Goal: Find specific page/section: Find specific page/section

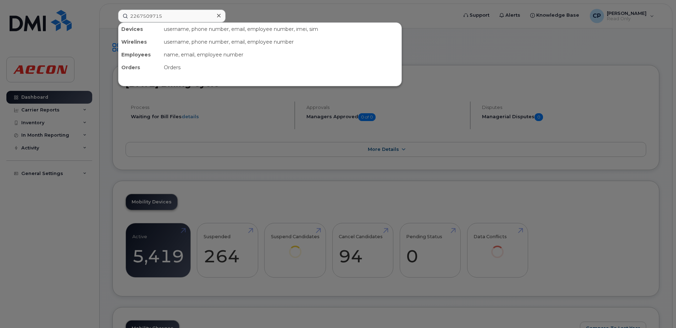
type input "2267509715"
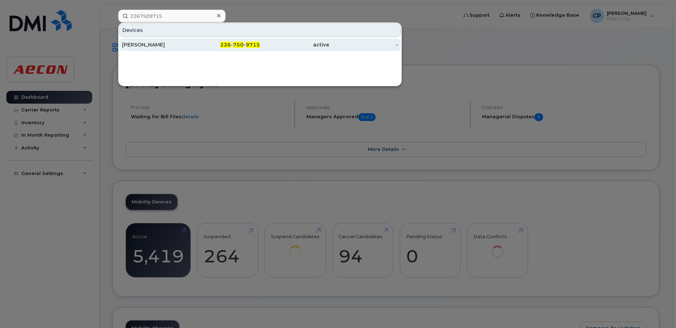
click at [280, 45] on div "active" at bounding box center [294, 44] width 69 height 7
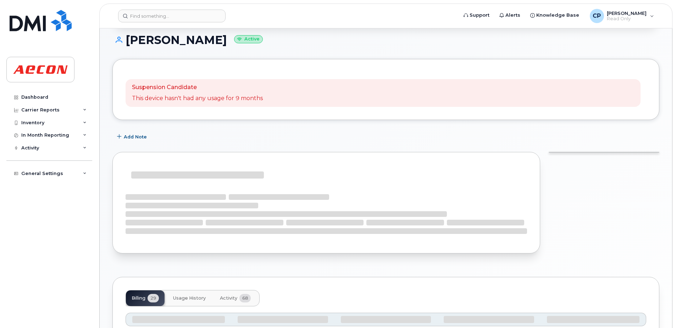
scroll to position [71, 0]
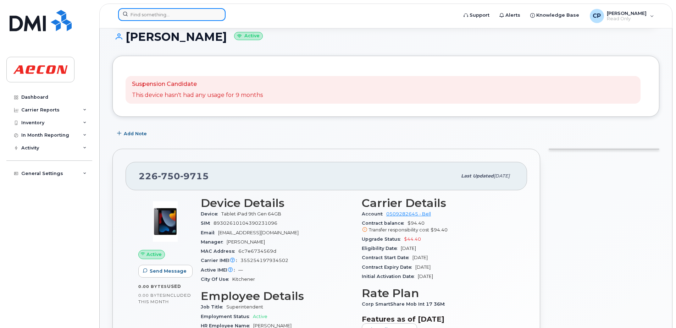
click at [185, 20] on input at bounding box center [171, 14] width 107 height 13
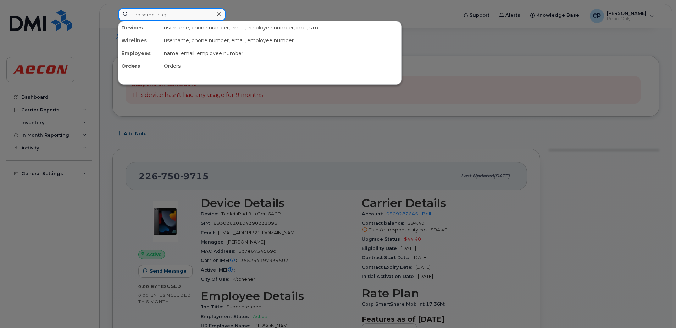
paste input "3653234923"
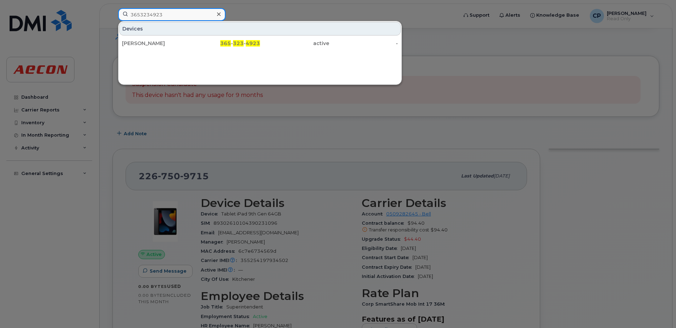
type input "3653234923"
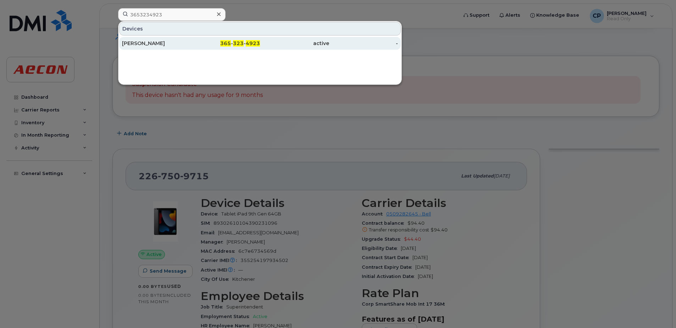
click at [235, 39] on div "365 - 323 - 4923" at bounding box center [225, 43] width 69 height 13
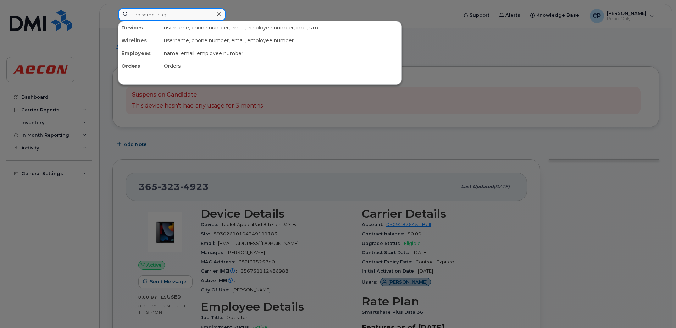
click at [173, 20] on input at bounding box center [171, 14] width 107 height 13
paste input "4163464336"
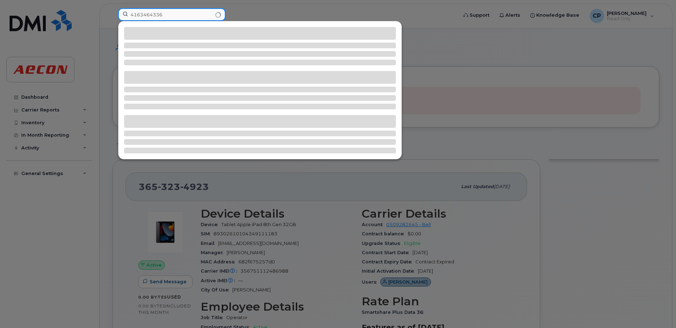
type input "4163464336"
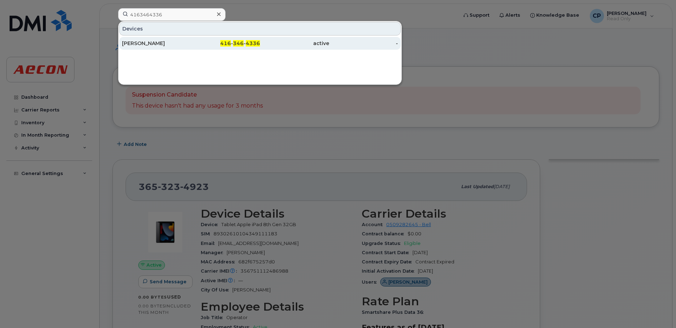
click at [218, 45] on div "416 - 346 - 4336" at bounding box center [225, 43] width 69 height 7
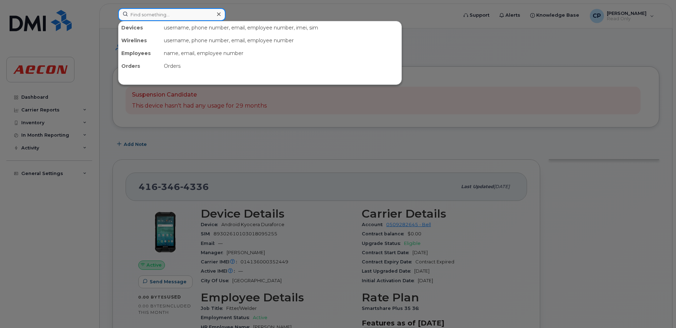
click at [203, 18] on input at bounding box center [171, 14] width 107 height 13
paste input "4164275154"
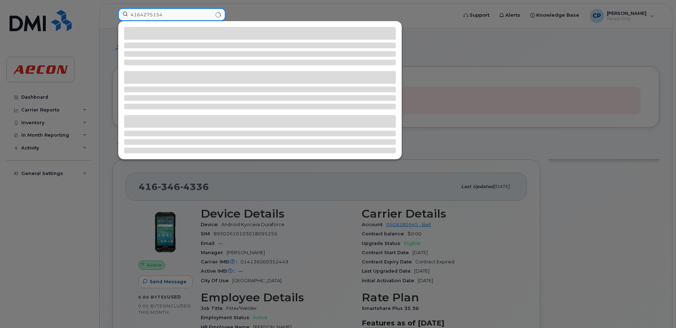
type input "4164275154"
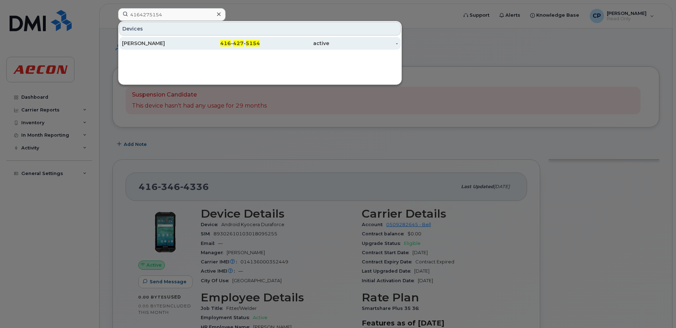
click at [239, 45] on span "427" at bounding box center [238, 43] width 11 height 6
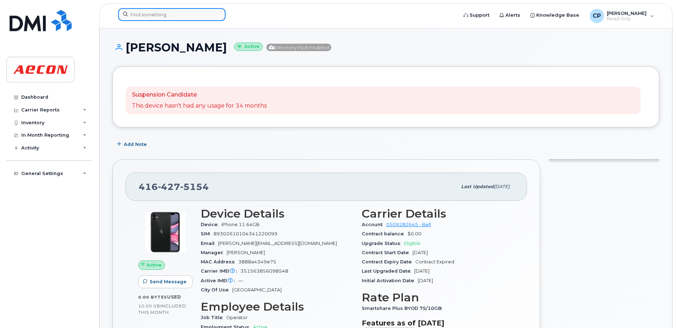
click at [177, 17] on input at bounding box center [171, 14] width 107 height 13
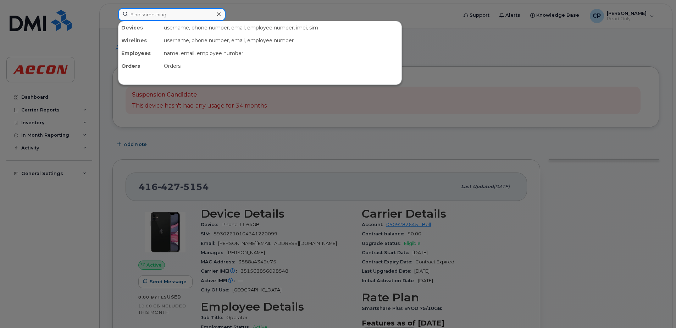
paste input "4164336245"
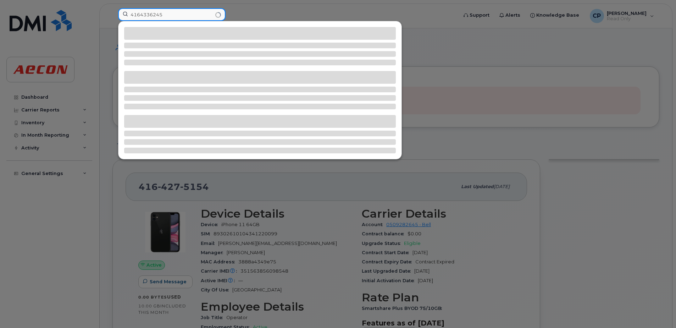
type input "4164336245"
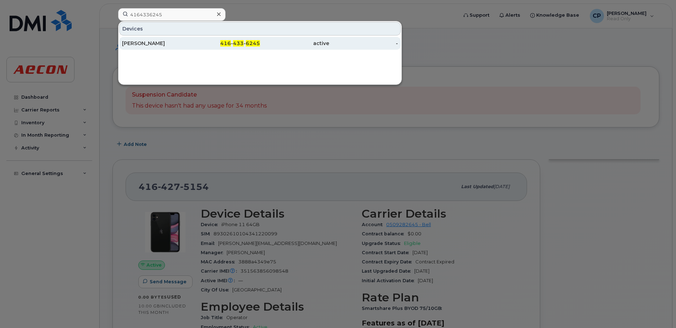
click at [185, 40] on div "Trevor Munro" at bounding box center [156, 43] width 69 height 7
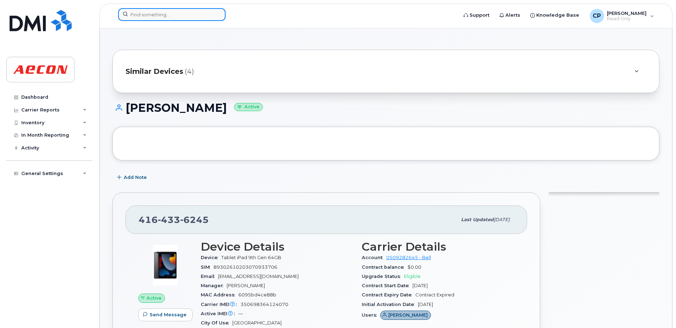
click at [203, 16] on input at bounding box center [171, 14] width 107 height 13
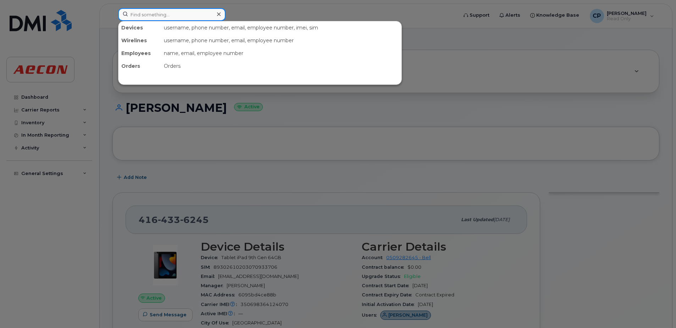
paste input "4164352880"
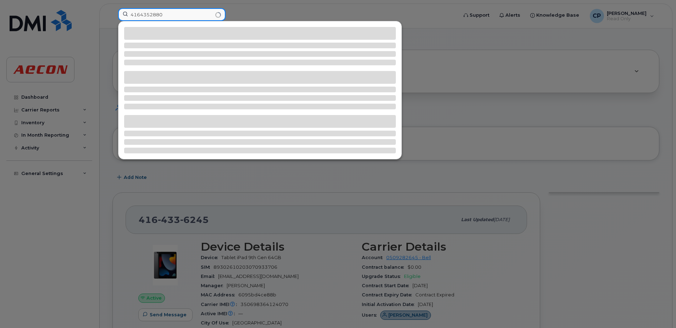
type input "4164352880"
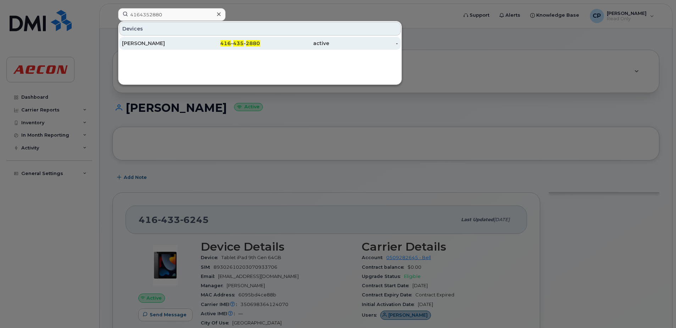
click at [202, 41] on div "416 - 435 - 2880" at bounding box center [225, 43] width 69 height 7
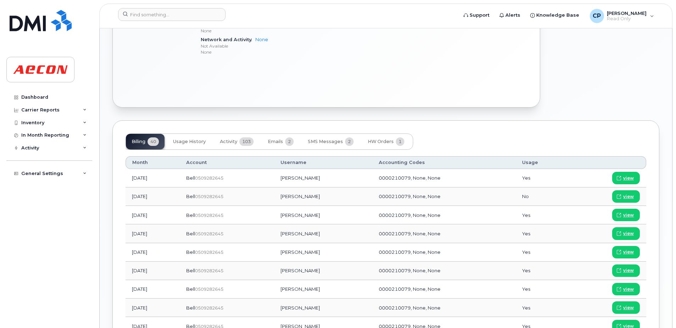
scroll to position [390, 0]
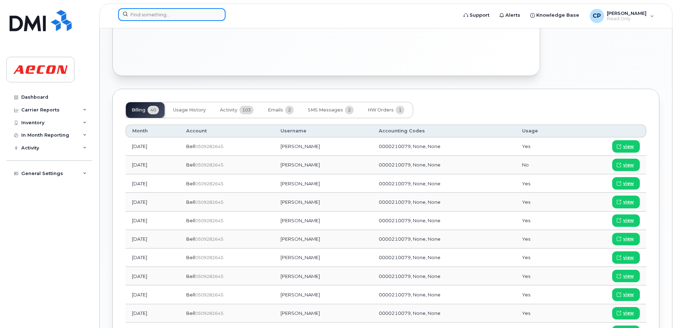
click at [147, 18] on input at bounding box center [171, 14] width 107 height 13
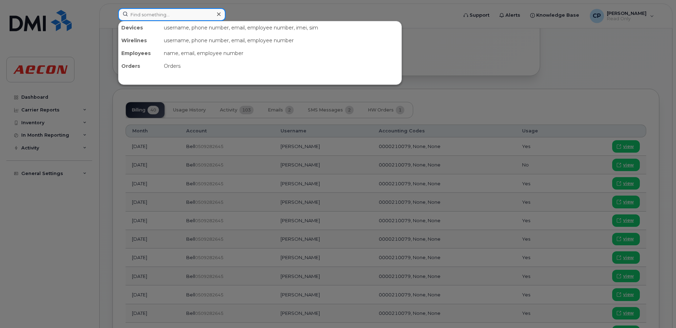
paste input "4165762030"
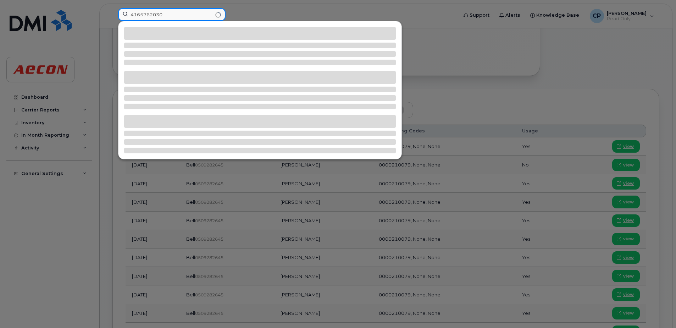
type input "4165762030"
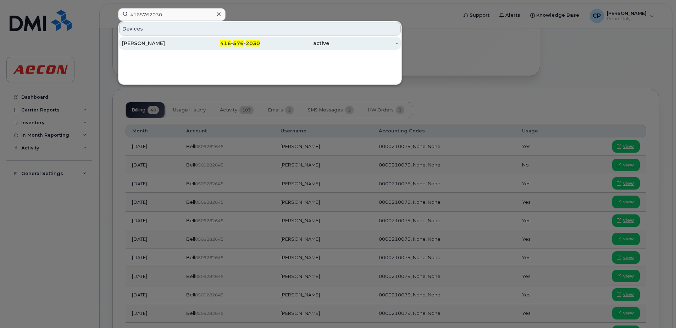
click at [161, 43] on div "[PERSON_NAME]" at bounding box center [156, 43] width 69 height 7
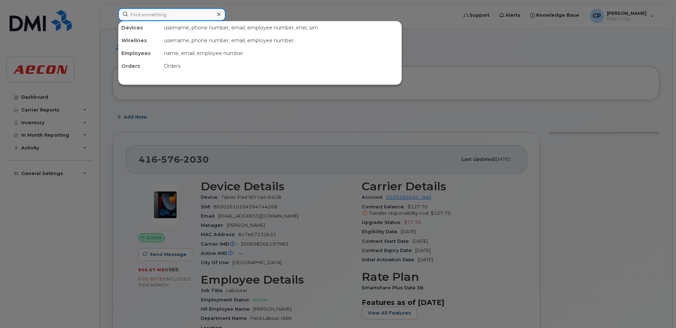
click at [193, 17] on input at bounding box center [171, 14] width 107 height 13
paste input "4165793783"
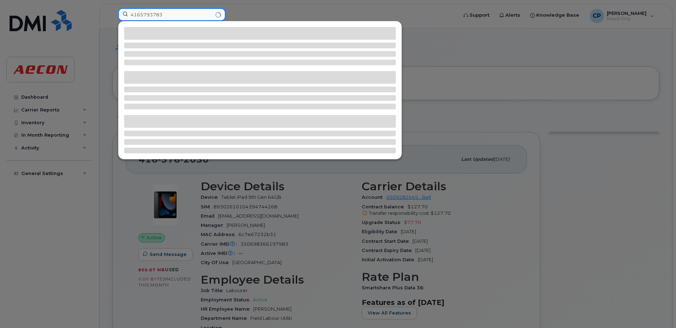
type input "4165793783"
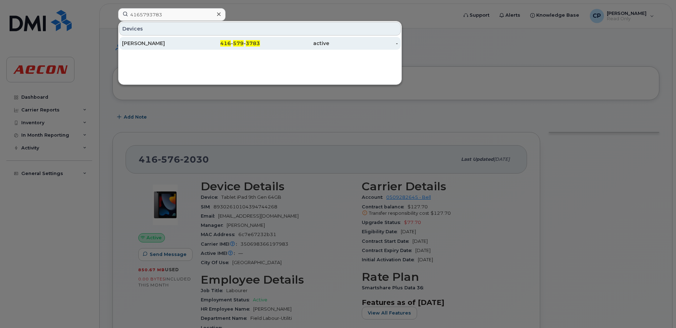
click at [194, 38] on div "416 - 579 - 3783" at bounding box center [225, 43] width 69 height 13
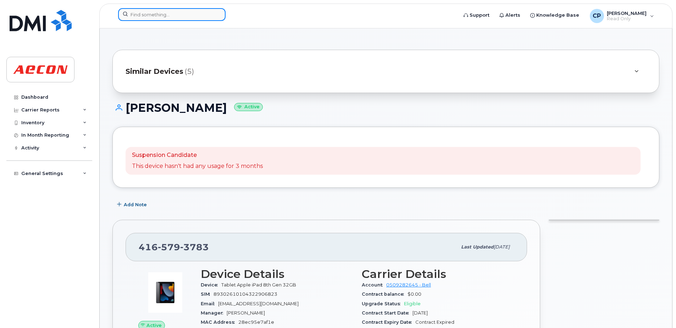
click at [207, 17] on input at bounding box center [171, 14] width 107 height 13
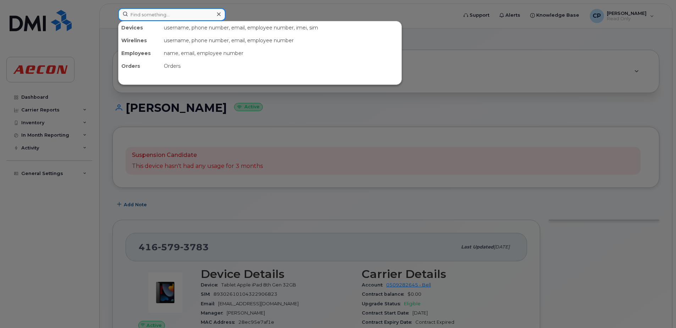
paste input "4169514456"
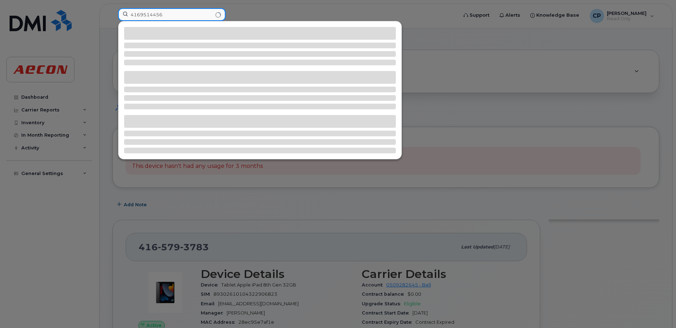
type input "4169514456"
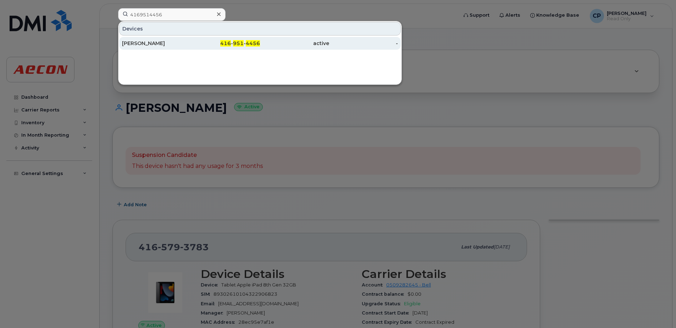
click at [209, 37] on link "Lawrence Branton 416 - 951 - 4456 active -" at bounding box center [260, 43] width 282 height 13
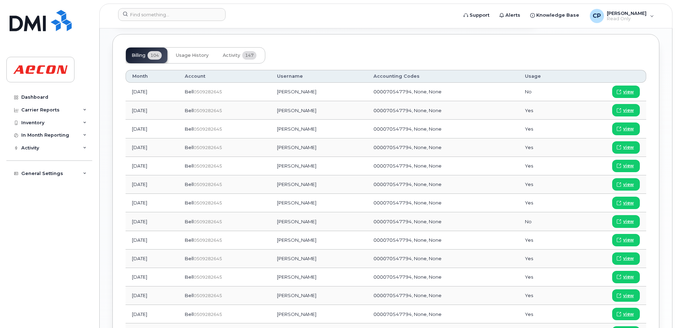
scroll to position [567, 0]
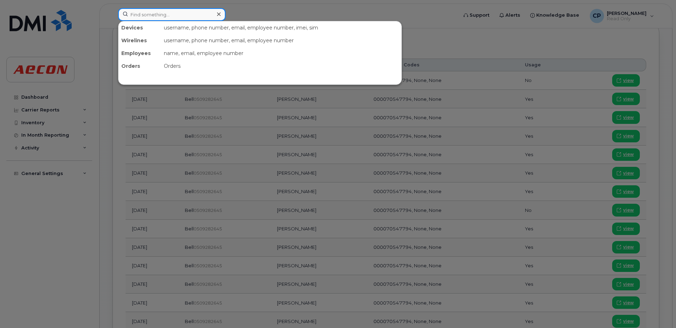
click at [185, 18] on input at bounding box center [171, 14] width 107 height 13
paste input "4169884288"
type input "4169884288"
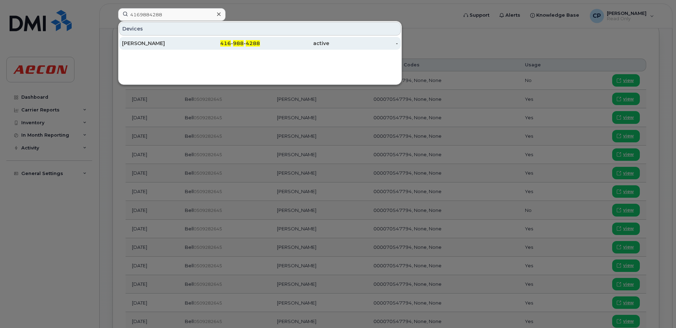
click at [196, 45] on div "416 - 988 - 4288" at bounding box center [225, 43] width 69 height 7
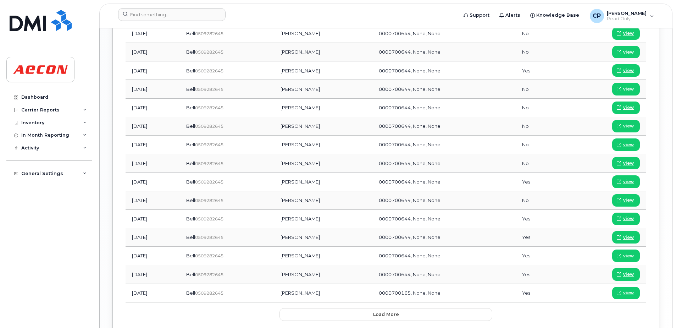
scroll to position [816, 0]
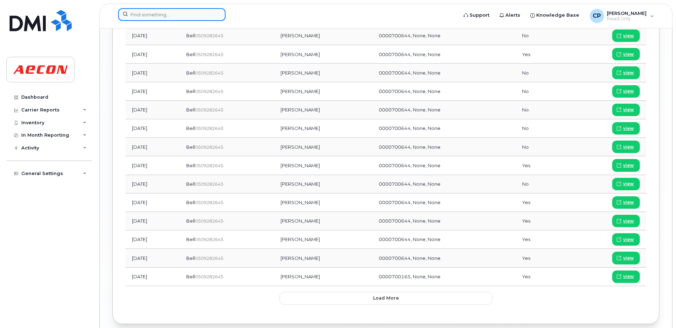
click at [197, 17] on input at bounding box center [171, 14] width 107 height 13
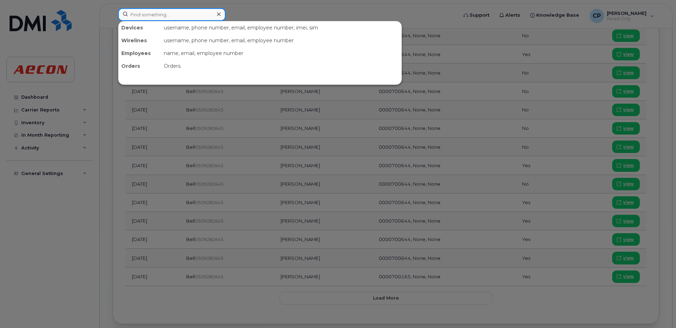
paste input "4374253367"
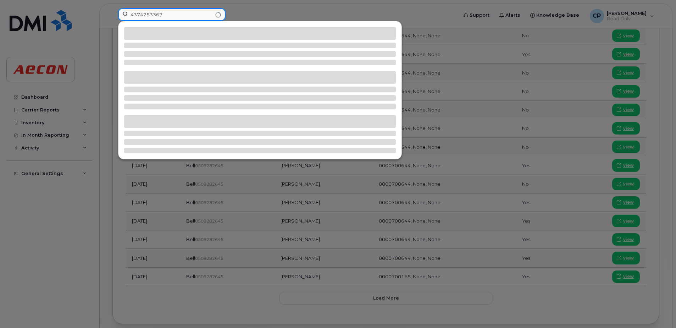
type input "4374253367"
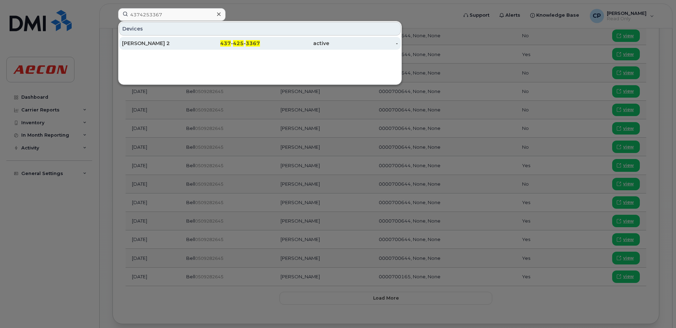
click at [272, 41] on div "active" at bounding box center [294, 43] width 69 height 7
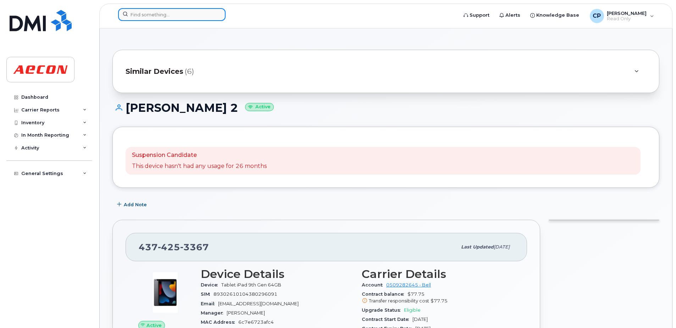
click at [192, 12] on input at bounding box center [171, 14] width 107 height 13
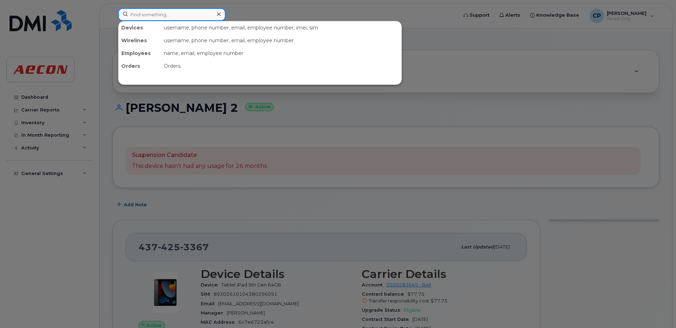
paste input "4374289956"
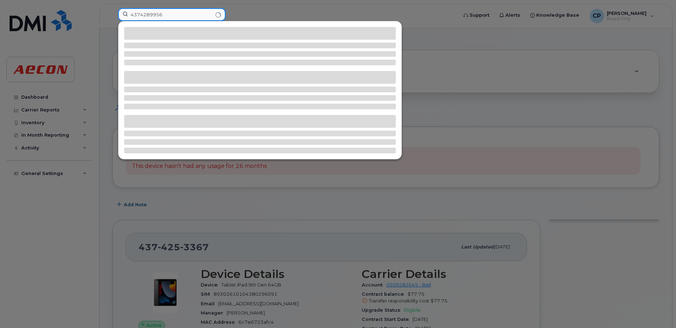
type input "4374289956"
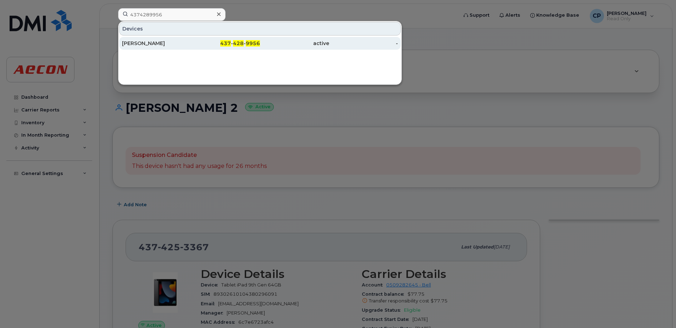
click at [212, 48] on div "437 - 428 - 9956" at bounding box center [225, 43] width 69 height 13
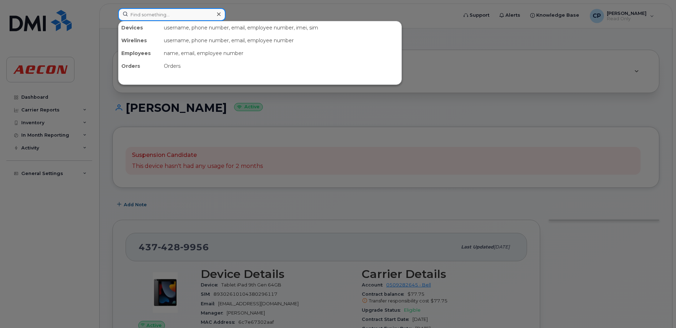
drag, startPoint x: 176, startPoint y: 14, endPoint x: 175, endPoint y: 18, distance: 4.5
click at [176, 14] on input at bounding box center [171, 14] width 107 height 13
paste input "4374290041"
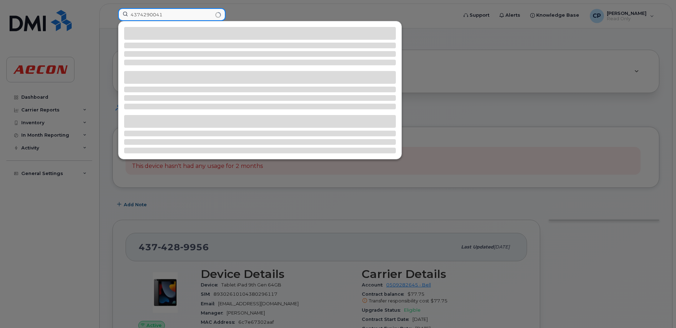
type input "4374290041"
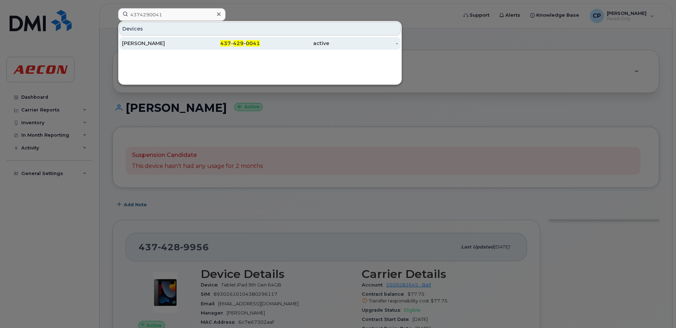
click at [170, 43] on div "Lucas Ghobrial" at bounding box center [156, 43] width 69 height 7
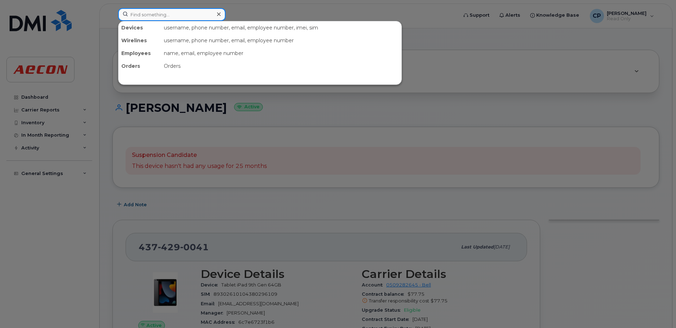
click at [165, 19] on input at bounding box center [171, 14] width 107 height 13
paste input "5192426554"
type input "5192426554"
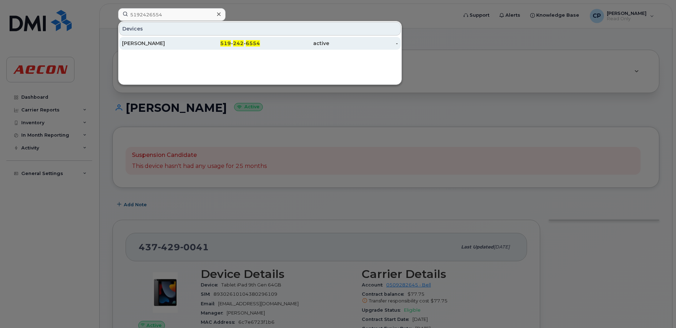
click at [174, 40] on div "[PERSON_NAME]" at bounding box center [156, 43] width 69 height 13
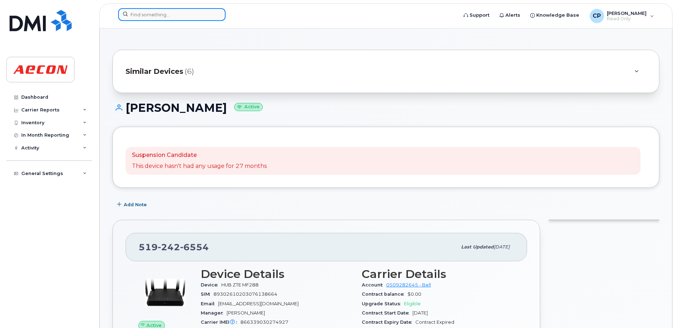
click at [170, 17] on input at bounding box center [171, 14] width 107 height 13
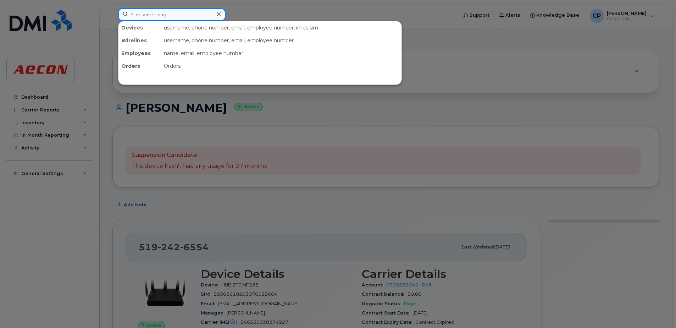
paste input "5195807861"
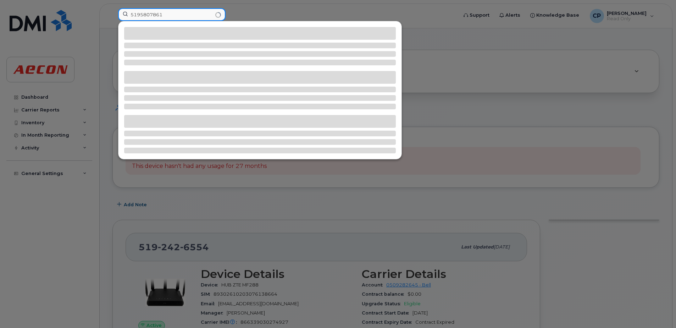
type input "5195807861"
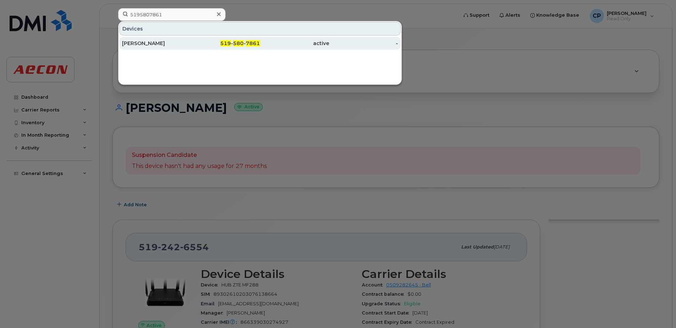
click at [167, 40] on div "Kyle Cuddie" at bounding box center [156, 43] width 69 height 13
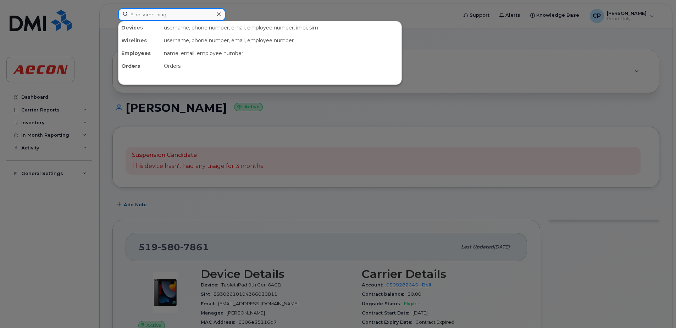
click at [203, 19] on input at bounding box center [171, 14] width 107 height 13
paste input "6132926132"
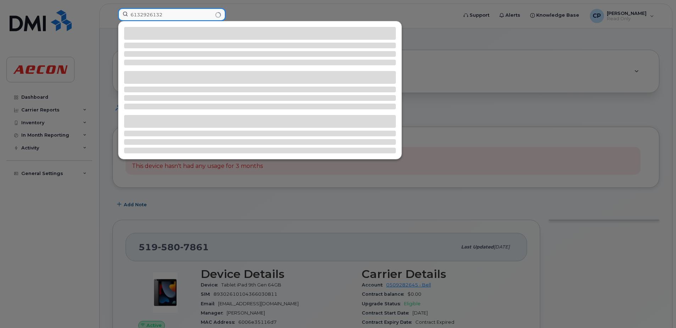
type input "6132926132"
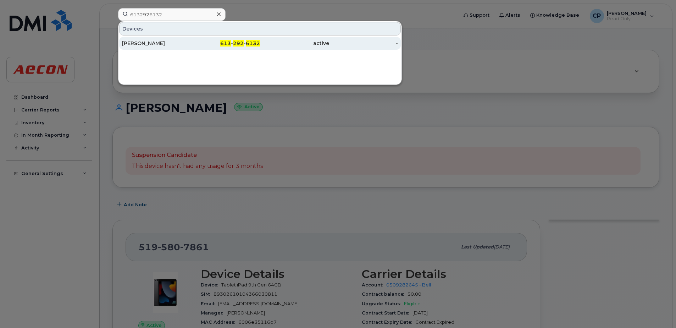
click at [204, 44] on div "613 - 292 - 6132" at bounding box center [225, 43] width 69 height 7
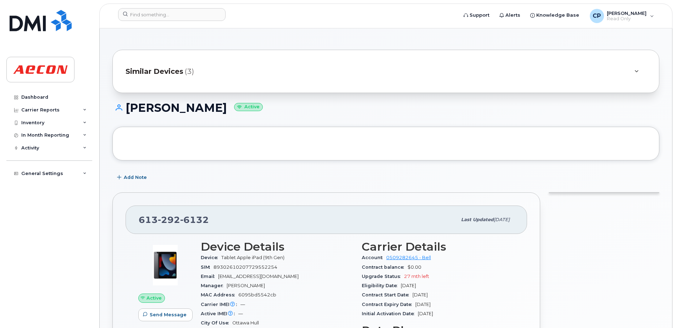
click at [155, 71] on span "Similar Devices" at bounding box center [155, 71] width 58 height 10
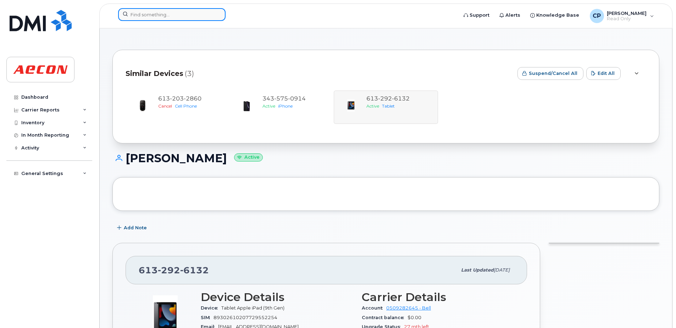
click at [178, 13] on input at bounding box center [171, 14] width 107 height 13
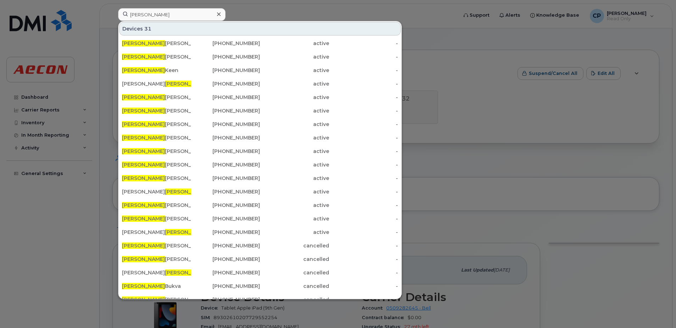
click at [231, 14] on div at bounding box center [338, 164] width 676 height 328
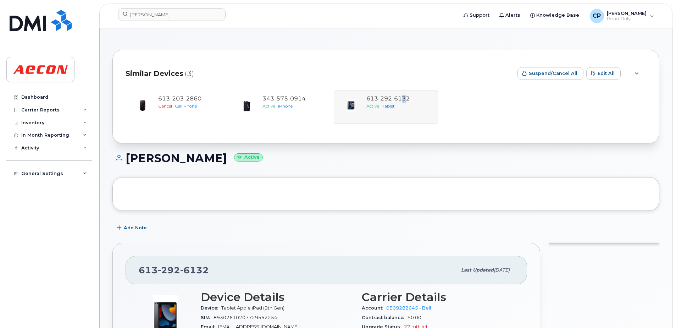
click at [404, 99] on div "613 203 2860 Cancel Cell Phone 343 575 0914 Active iPhone 613 292 6132 Active T…" at bounding box center [386, 106] width 521 height 33
drag, startPoint x: 404, startPoint y: 99, endPoint x: 380, endPoint y: 98, distance: 24.2
click at [380, 98] on div "613 203 2860 Cancel Cell Phone 343 575 0914 Active iPhone 613 292 6132 Active T…" at bounding box center [386, 106] width 521 height 33
click at [390, 108] on div "613 203 2860 Cancel Cell Phone 343 575 0914 Active iPhone 613 292 6132 Active T…" at bounding box center [386, 106] width 521 height 33
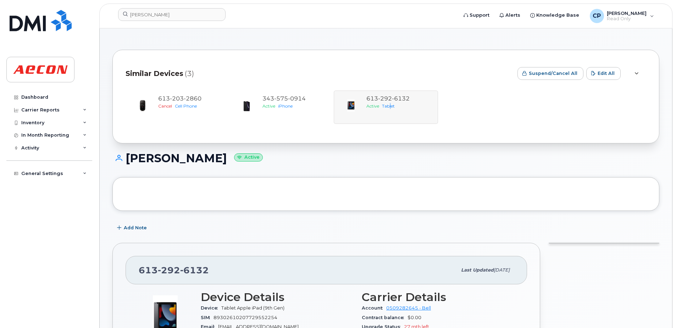
click at [391, 106] on div "613 203 2860 Cancel Cell Phone 343 575 0914 Active iPhone 613 292 6132 Active T…" at bounding box center [386, 106] width 521 height 33
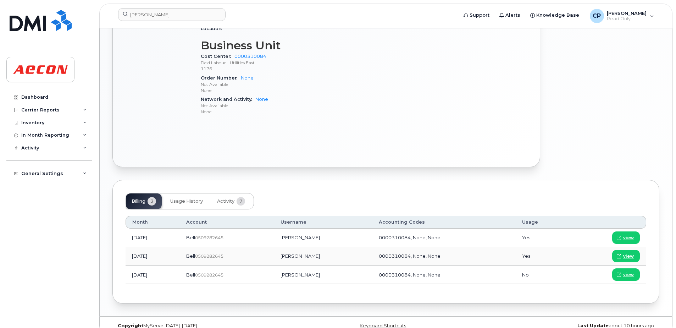
scroll to position [421, 0]
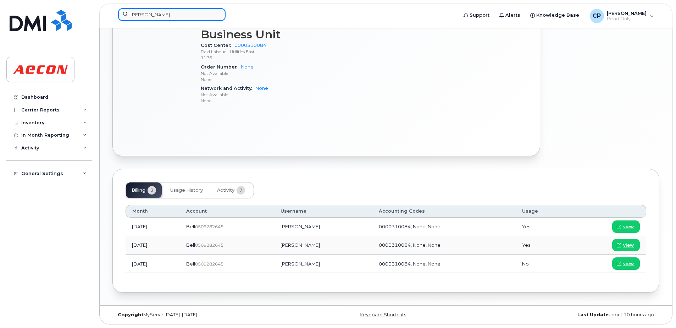
click at [188, 20] on input "alexander" at bounding box center [171, 14] width 107 height 13
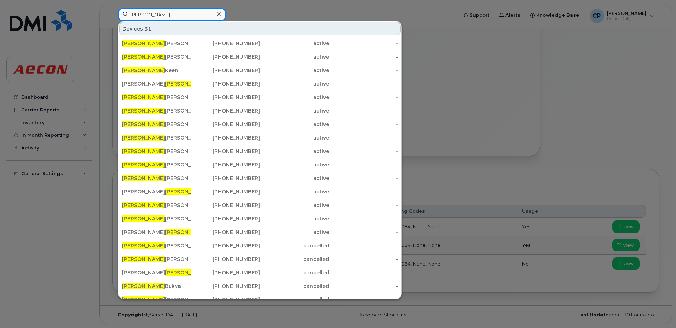
paste input "6134065134 Paulo Belte 1 Kevin Beckett __UTL_OIL & GAS_EAST & CENTRAL 30013239 …"
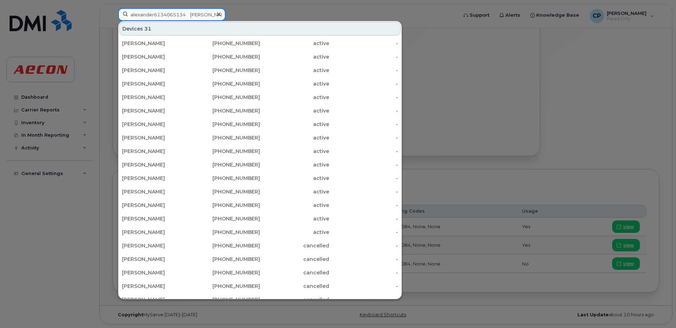
scroll to position [0, 469]
type input "alexander6134065134 Paulo Belte 1 Kevin Beckett __UTL_OIL & GAS_EAST & CENTRAL …"
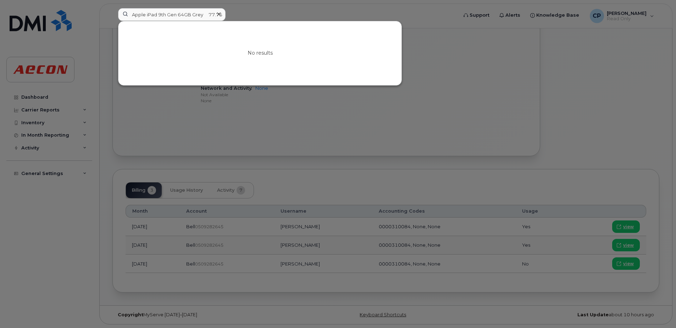
scroll to position [0, 0]
click at [139, 12] on input "alexander6134065134 Paulo Belte 1 Kevin Beckett __UTL_OIL & GAS_EAST & CENTRAL …" at bounding box center [171, 14] width 107 height 13
click at [221, 15] on div at bounding box center [219, 14] width 10 height 10
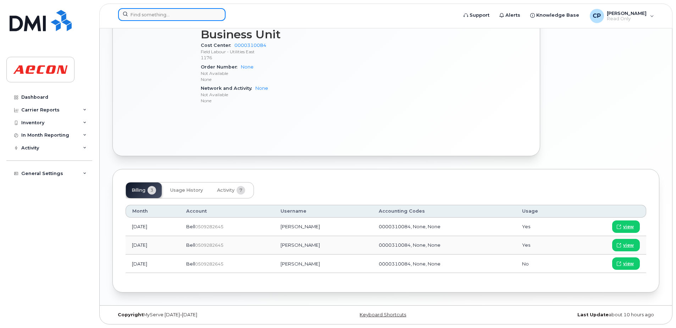
click at [193, 14] on input at bounding box center [171, 14] width 107 height 13
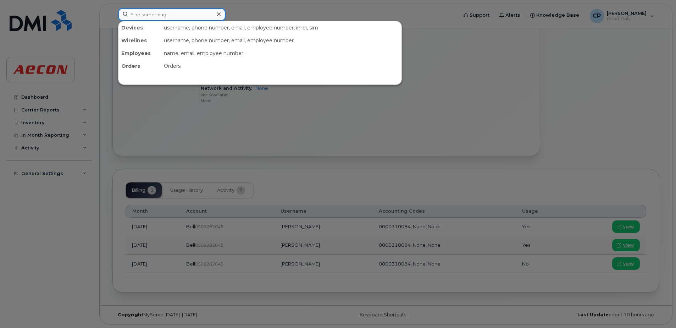
paste input "6134065134"
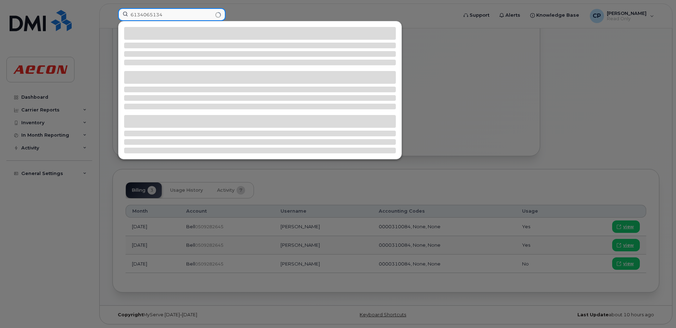
type input "6134065134"
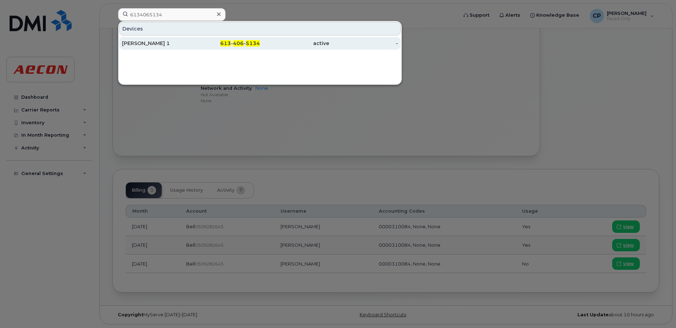
click at [177, 40] on div "Paulo Belte 1" at bounding box center [156, 43] width 69 height 7
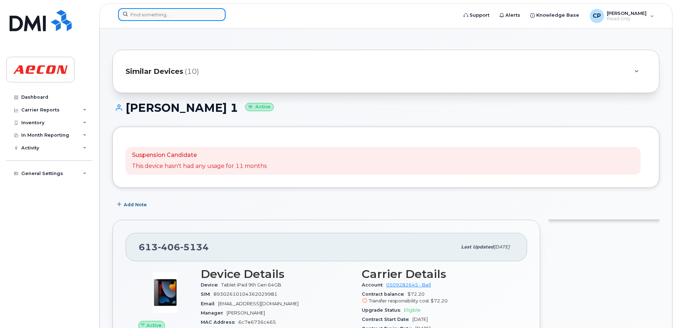
click at [171, 16] on input at bounding box center [171, 14] width 107 height 13
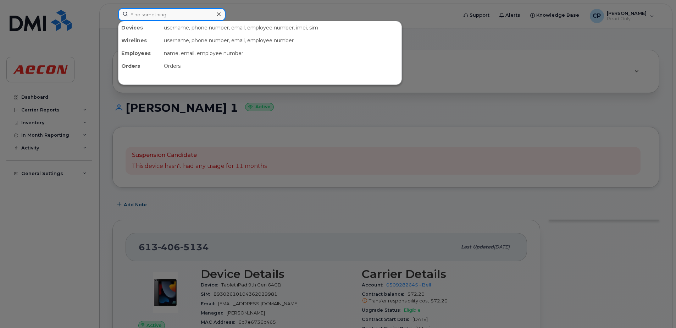
paste input "6134065163"
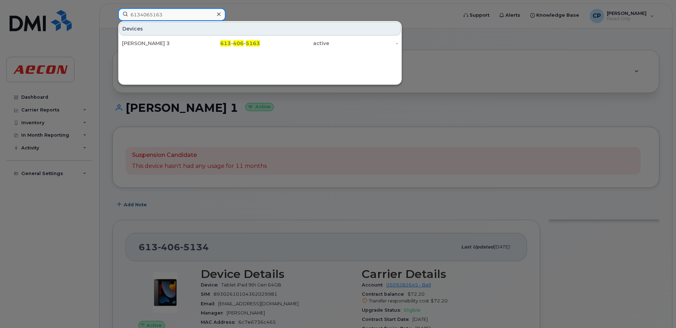
type input "6134065163"
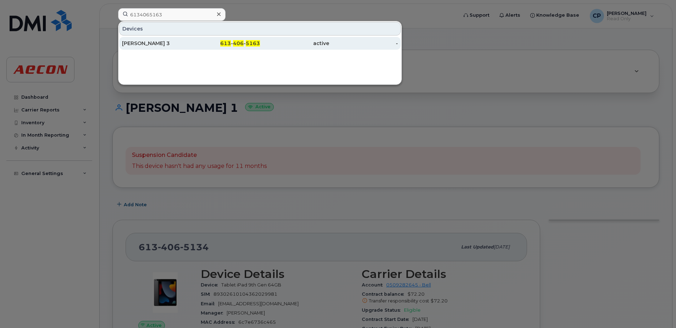
click at [160, 41] on div "[PERSON_NAME] 3" at bounding box center [156, 43] width 69 height 7
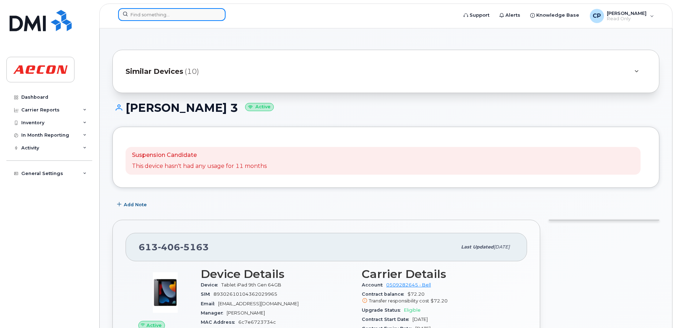
click at [197, 20] on input at bounding box center [171, 14] width 107 height 13
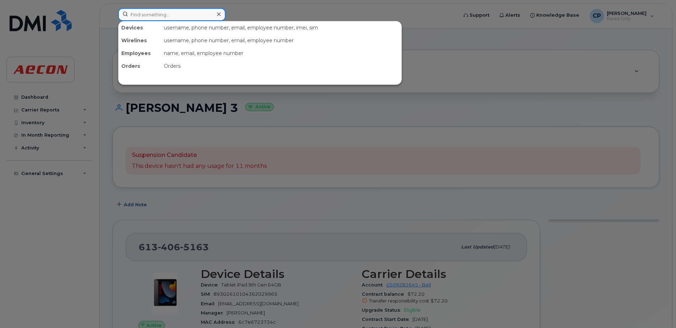
paste input "6134065968"
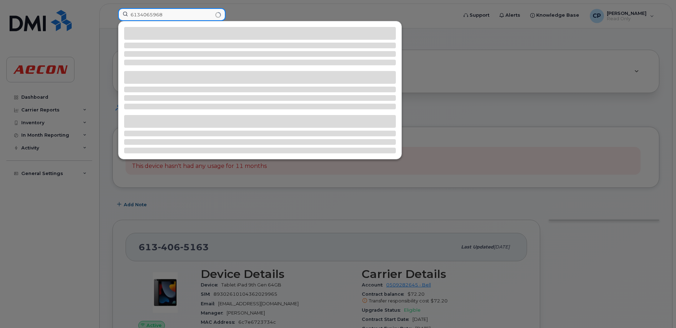
type input "6134065968"
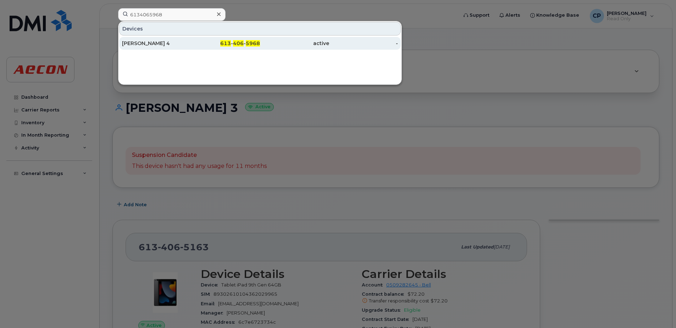
click at [255, 41] on span "5968" at bounding box center [253, 43] width 14 height 6
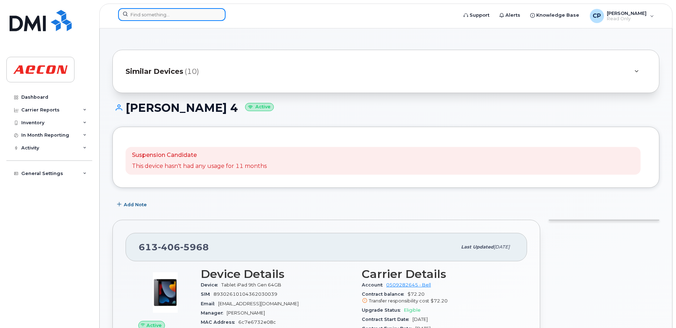
click at [210, 12] on input at bounding box center [171, 14] width 107 height 13
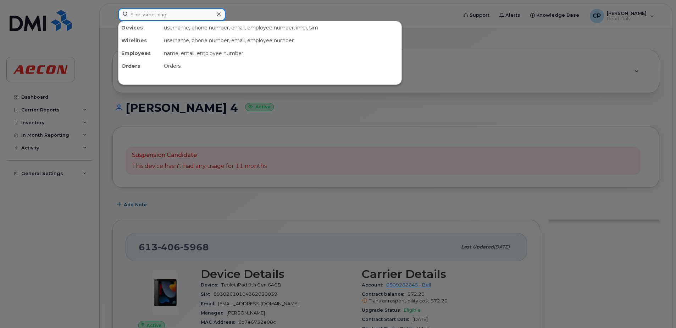
paste input "6134065982"
type input "6134065982"
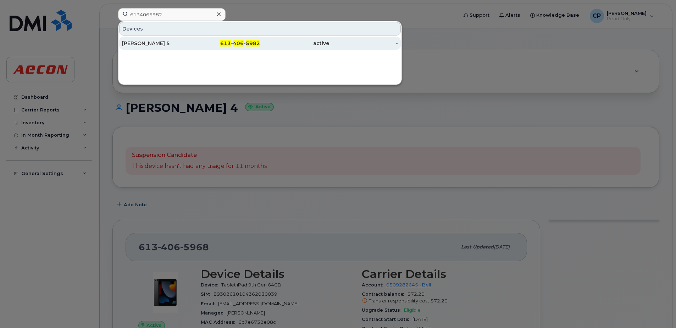
click at [218, 45] on div "613 - 406 - 5982" at bounding box center [225, 43] width 69 height 7
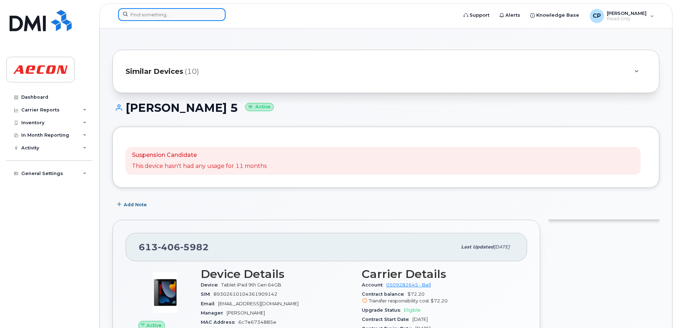
click at [162, 16] on input at bounding box center [171, 14] width 107 height 13
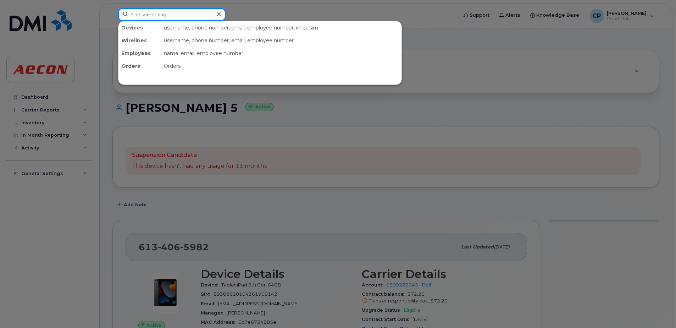
paste input "6472319754"
type input "6472319754"
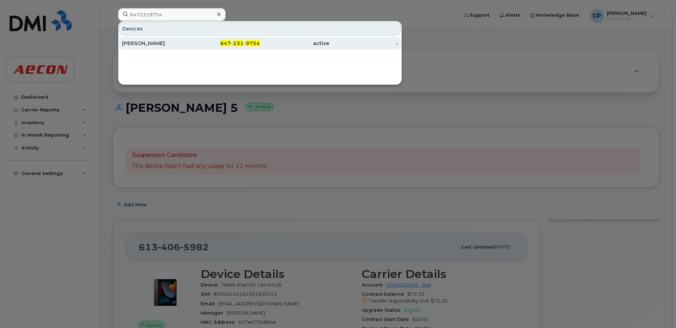
click at [258, 45] on span "9754" at bounding box center [253, 43] width 14 height 6
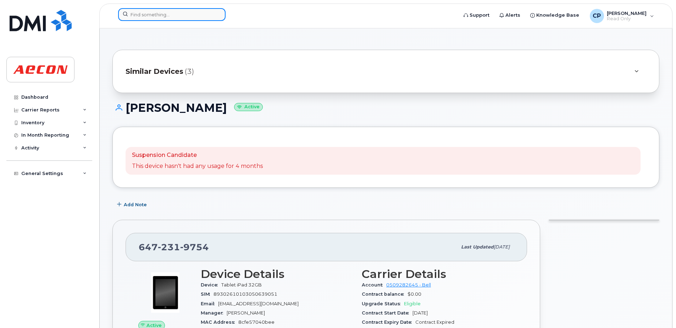
click at [193, 17] on input at bounding box center [171, 14] width 107 height 13
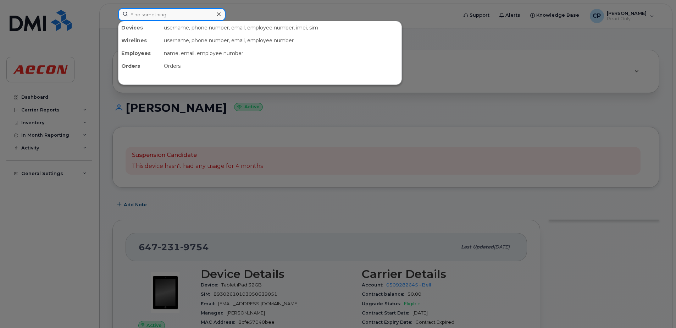
paste input "6472346562"
type input "6472346562"
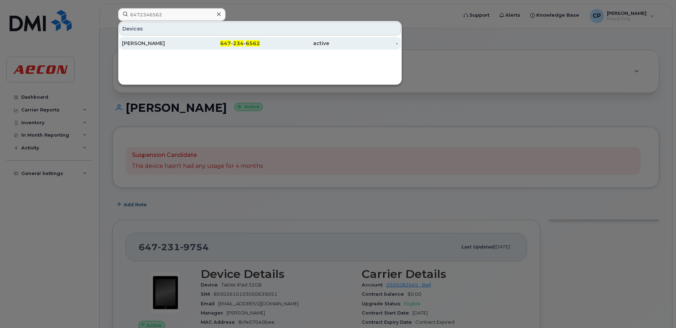
click at [214, 46] on div "647 - 234 - 6562" at bounding box center [225, 43] width 69 height 7
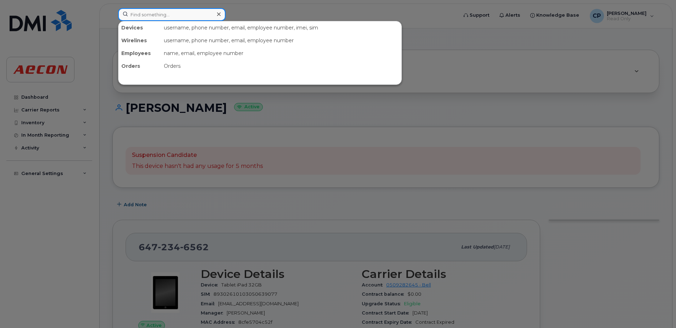
click at [143, 19] on input at bounding box center [171, 14] width 107 height 13
paste input "6473939143"
type input "6473939143"
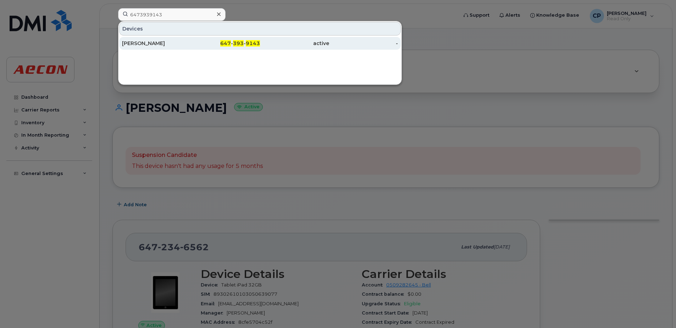
click at [168, 38] on div "[PERSON_NAME]" at bounding box center [156, 43] width 69 height 13
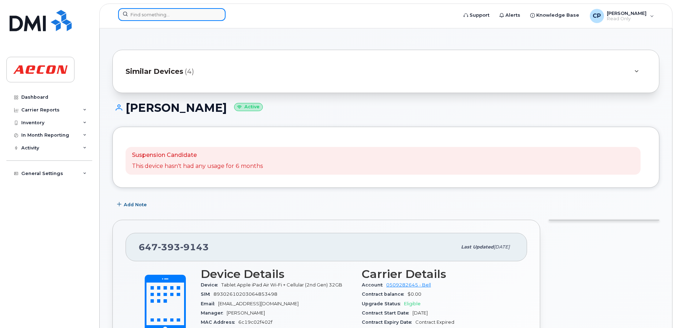
click at [191, 19] on input at bounding box center [171, 14] width 107 height 13
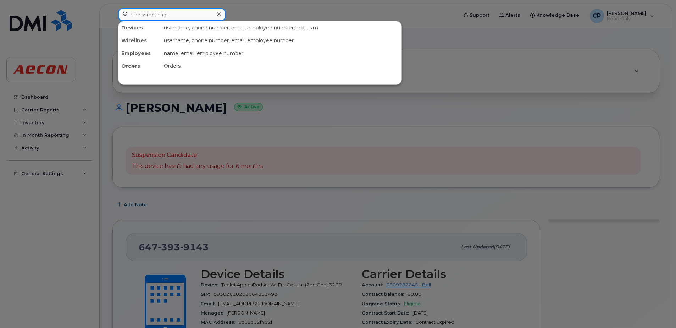
paste input "6476164289"
type input "6476164289"
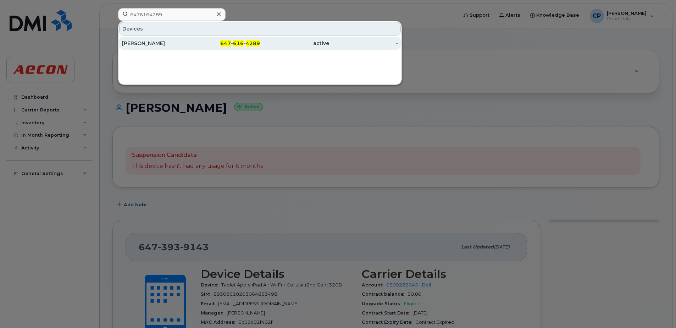
click at [220, 45] on div "647 - 616 - 4289" at bounding box center [225, 43] width 69 height 7
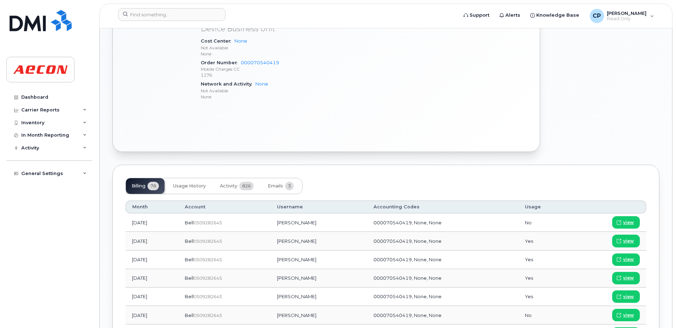
scroll to position [497, 0]
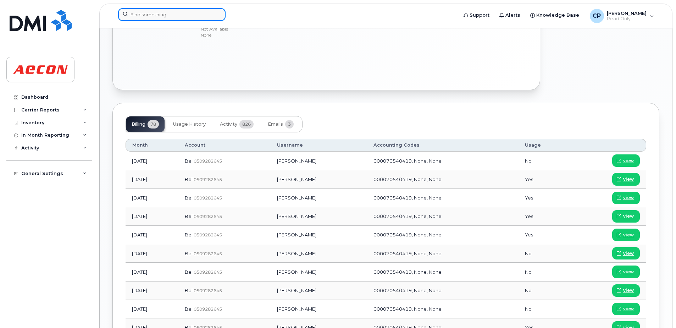
click at [205, 18] on input at bounding box center [171, 14] width 107 height 13
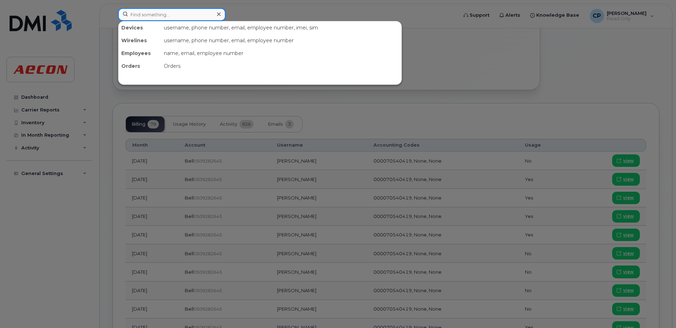
paste input "9059601893"
type input "9059601893"
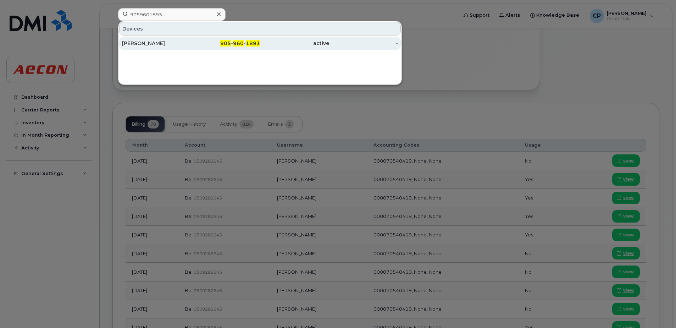
click at [192, 46] on div "905 - 960 - 1893" at bounding box center [225, 43] width 69 height 7
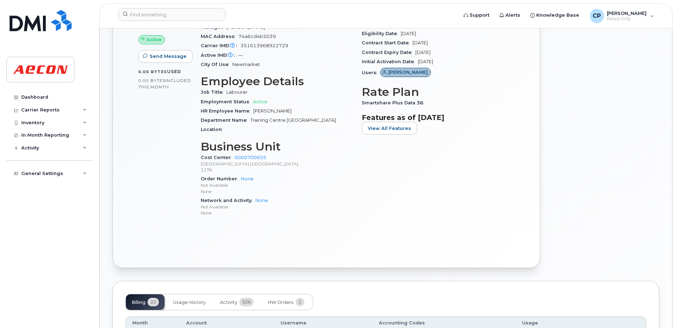
scroll to position [213, 0]
